Goal: Information Seeking & Learning: Learn about a topic

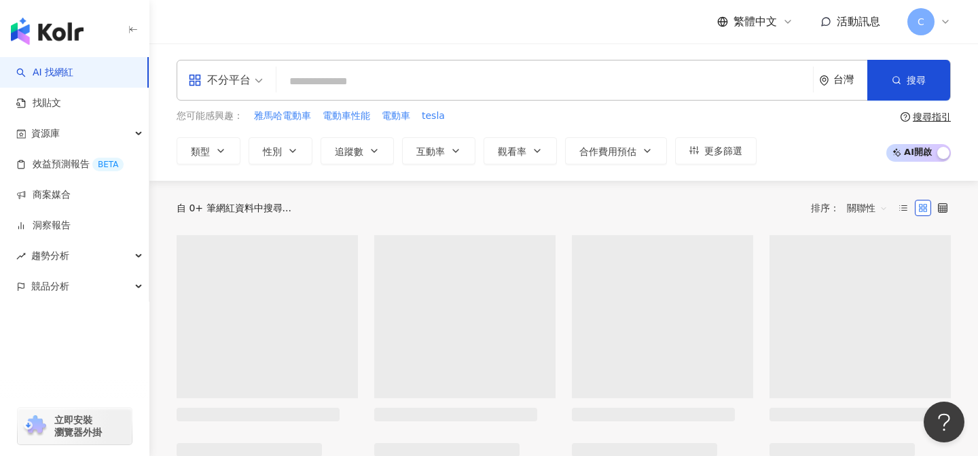
click at [345, 88] on input "search" at bounding box center [545, 82] width 526 height 26
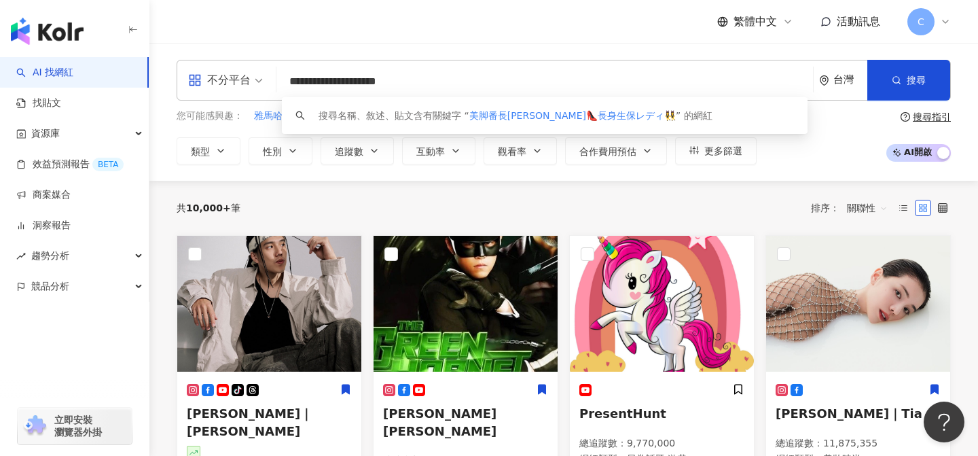
type input "**********"
click at [836, 90] on div "台灣" at bounding box center [843, 79] width 48 height 39
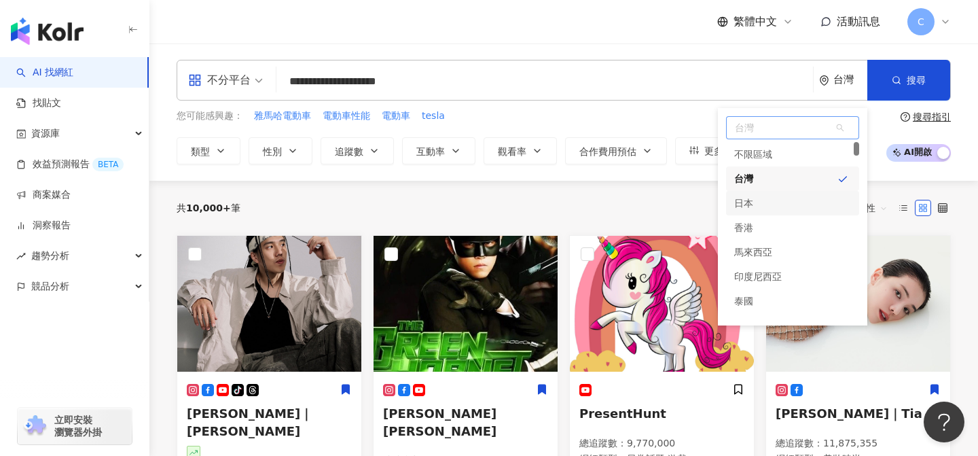
click at [785, 207] on div "日本" at bounding box center [792, 203] width 133 height 24
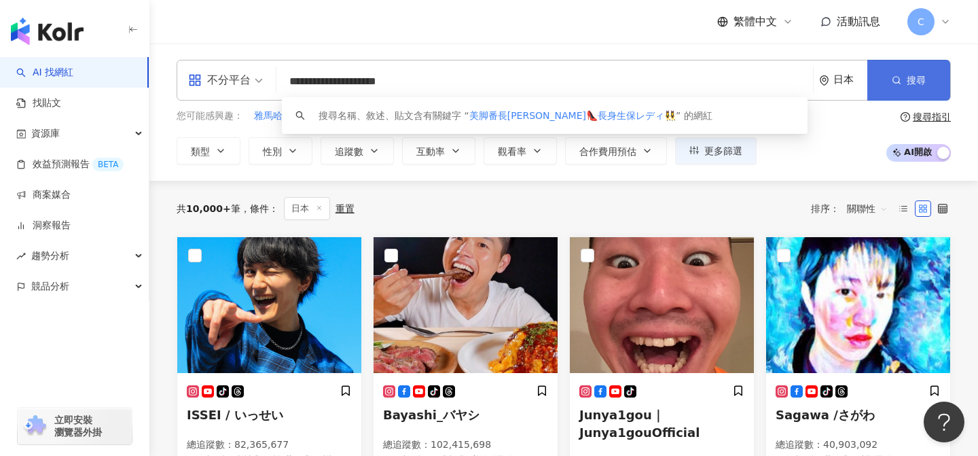
click at [895, 82] on circle "button" at bounding box center [896, 80] width 6 height 6
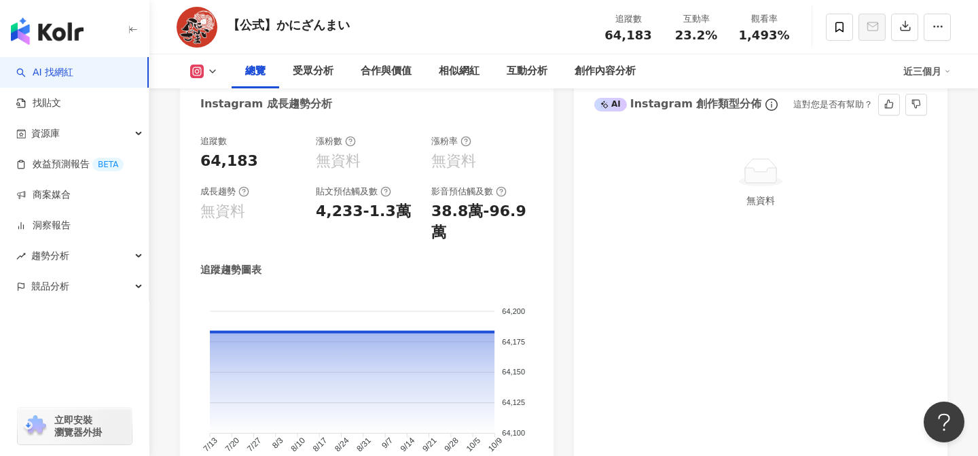
scroll to position [767, 0]
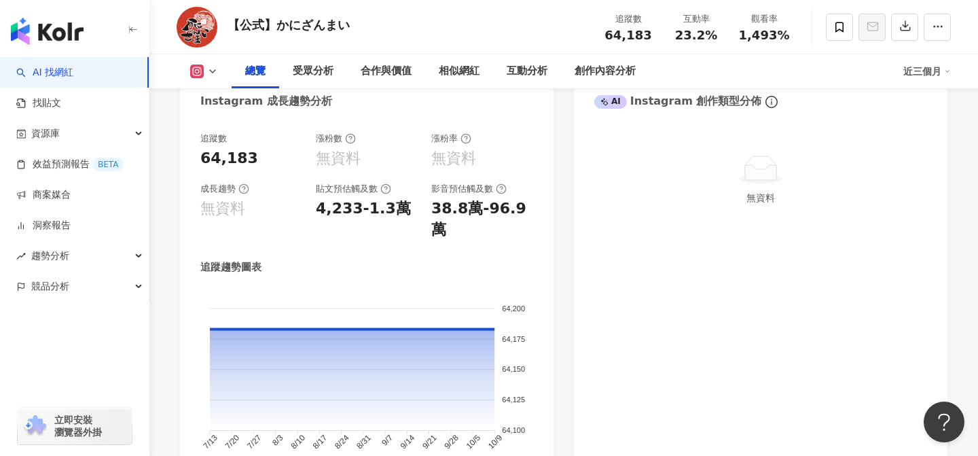
click at [200, 73] on icon at bounding box center [197, 71] width 7 height 7
